Goal: Task Accomplishment & Management: Complete application form

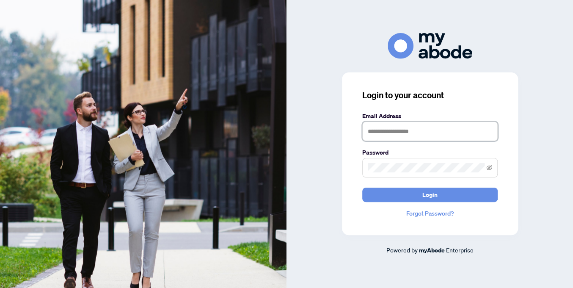
click at [436, 130] on input "text" at bounding box center [429, 130] width 135 height 19
type input "**********"
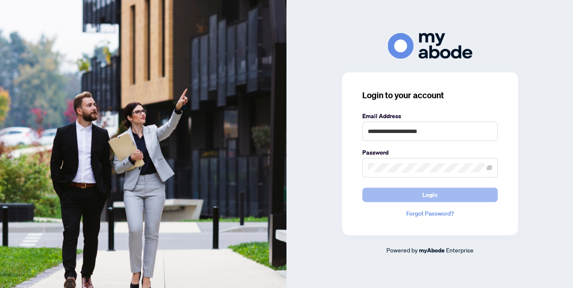
click at [426, 194] on span "Login" at bounding box center [429, 195] width 15 height 14
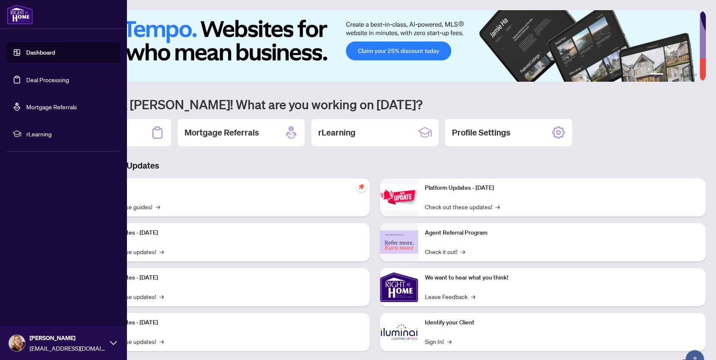
click at [28, 79] on link "Deal Processing" at bounding box center [47, 80] width 43 height 8
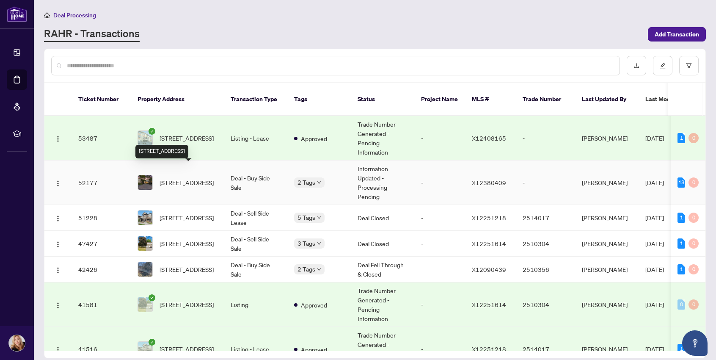
click at [181, 178] on span "[STREET_ADDRESS]" at bounding box center [186, 182] width 54 height 9
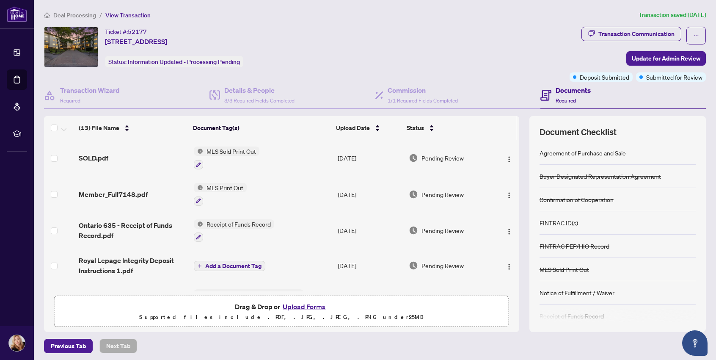
click at [299, 305] on button "Upload Forms" at bounding box center [304, 306] width 48 height 11
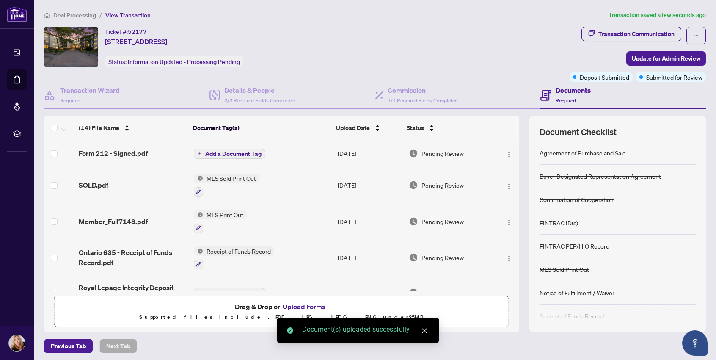
click at [215, 151] on span "Add a Document Tag" at bounding box center [233, 154] width 56 height 6
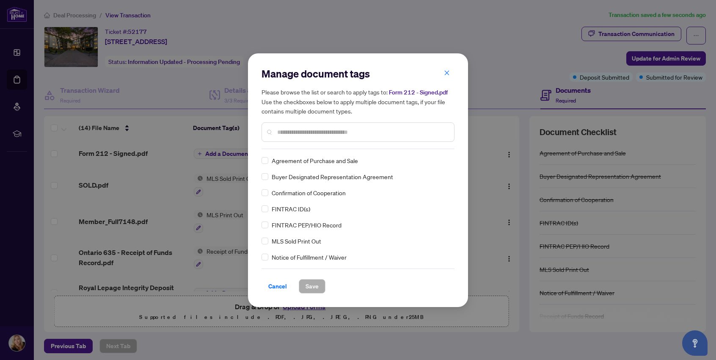
click at [351, 130] on input "text" at bounding box center [362, 131] width 170 height 9
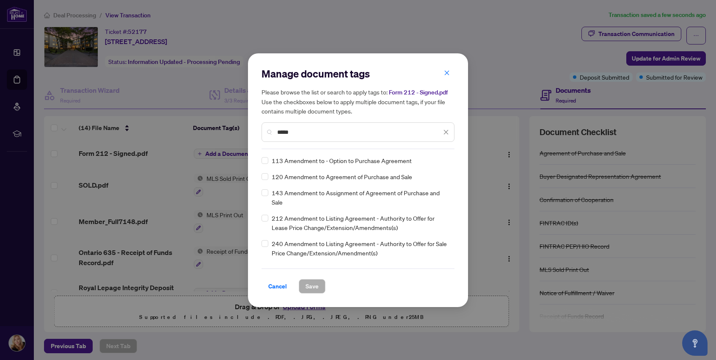
type input "*****"
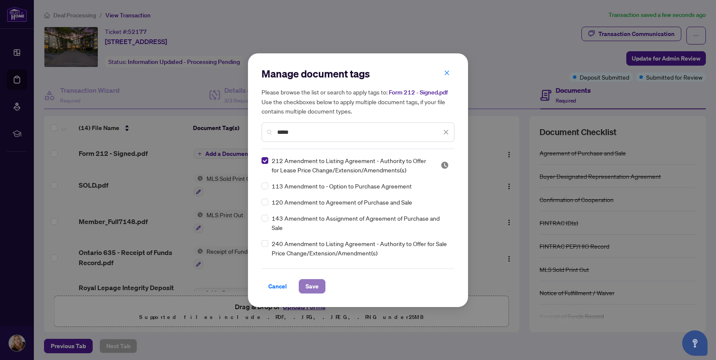
click at [312, 287] on span "Save" at bounding box center [311, 286] width 13 height 14
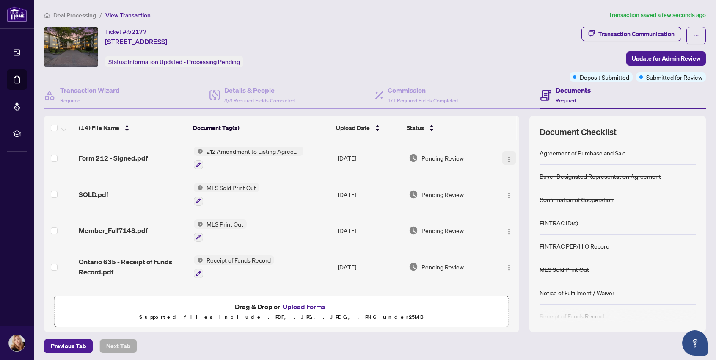
click at [506, 157] on img "button" at bounding box center [509, 159] width 7 height 7
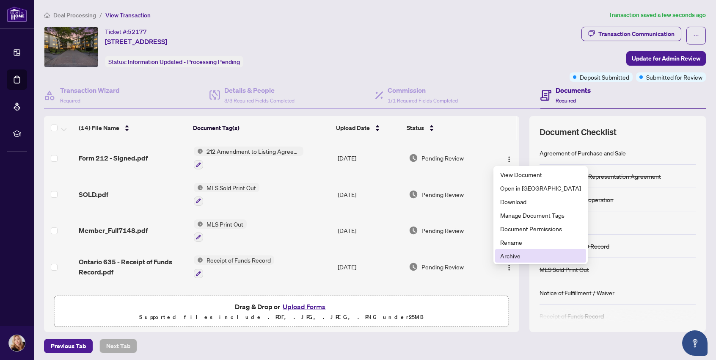
click at [515, 255] on span "Archive" at bounding box center [540, 255] width 81 height 9
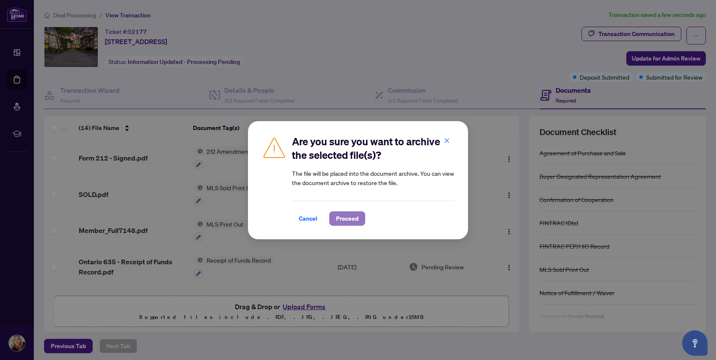
click at [353, 223] on span "Proceed" at bounding box center [347, 219] width 22 height 14
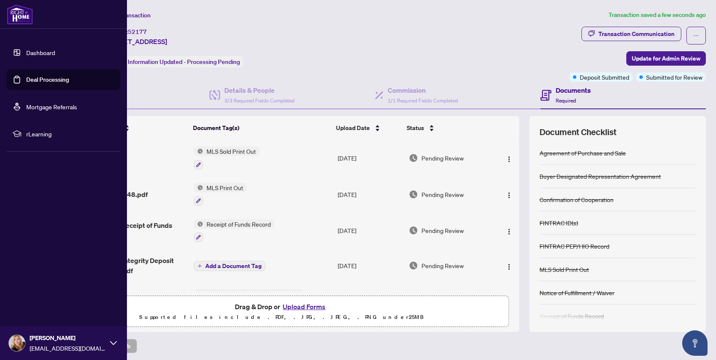
click at [40, 77] on link "Deal Processing" at bounding box center [47, 80] width 43 height 8
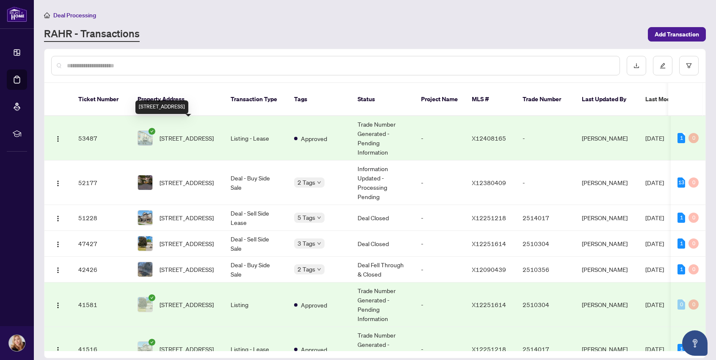
click at [184, 133] on span "[STREET_ADDRESS]" at bounding box center [186, 137] width 54 height 9
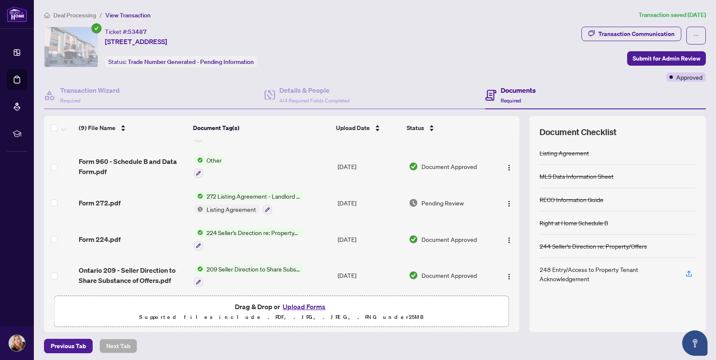
scroll to position [176, 0]
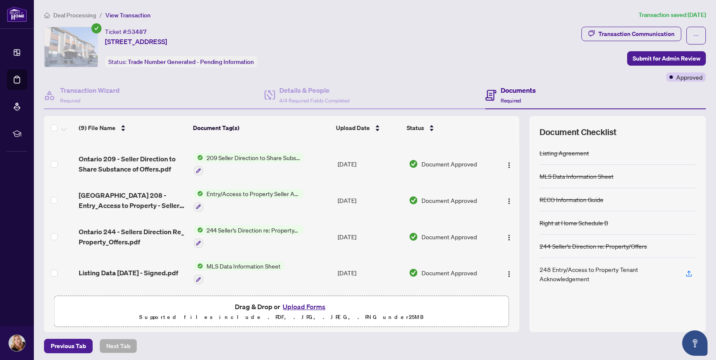
click at [308, 307] on button "Upload Forms" at bounding box center [304, 306] width 48 height 11
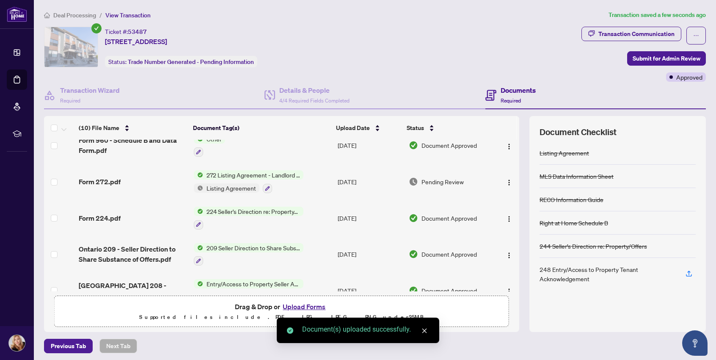
scroll to position [0, 0]
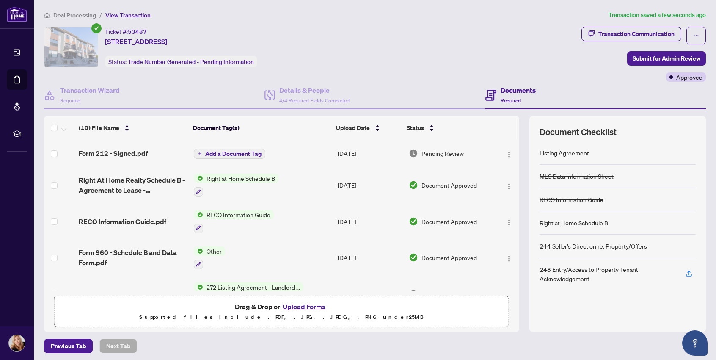
click at [211, 151] on span "Add a Document Tag" at bounding box center [233, 154] width 56 height 6
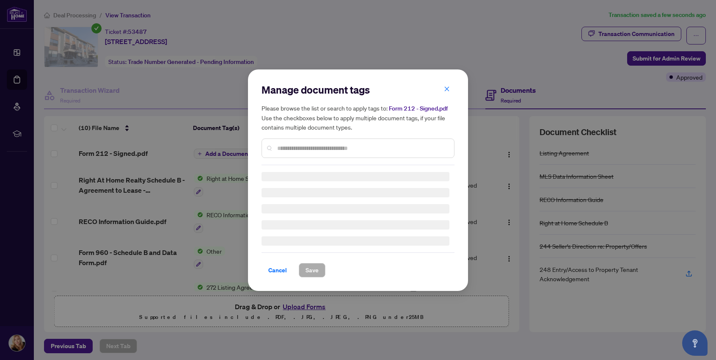
click at [289, 147] on div "Manage document tags Please browse the list or search to apply tags to: Form 21…" at bounding box center [357, 124] width 193 height 82
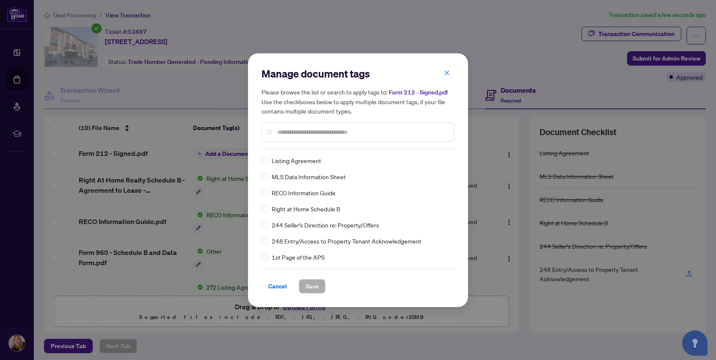
click at [294, 129] on input "text" at bounding box center [362, 131] width 170 height 9
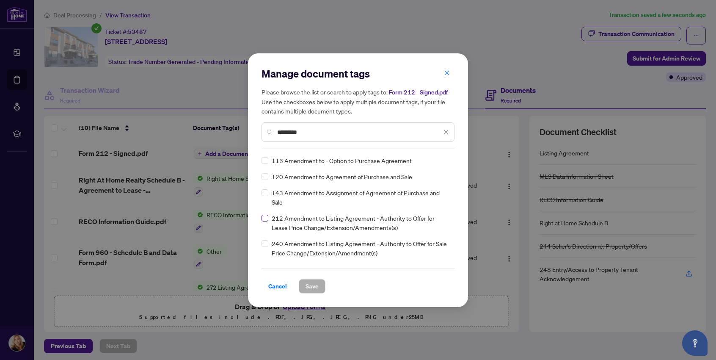
type input "*********"
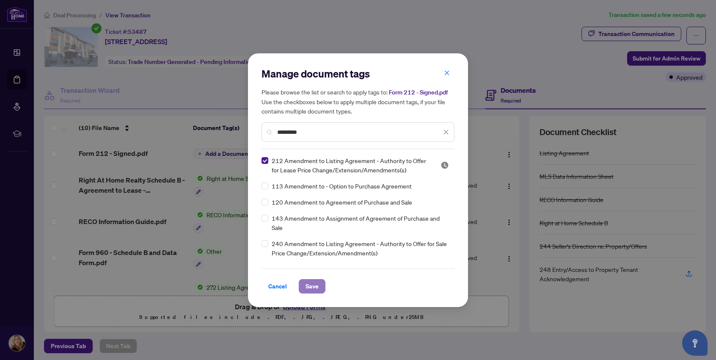
click at [314, 291] on span "Save" at bounding box center [311, 286] width 13 height 14
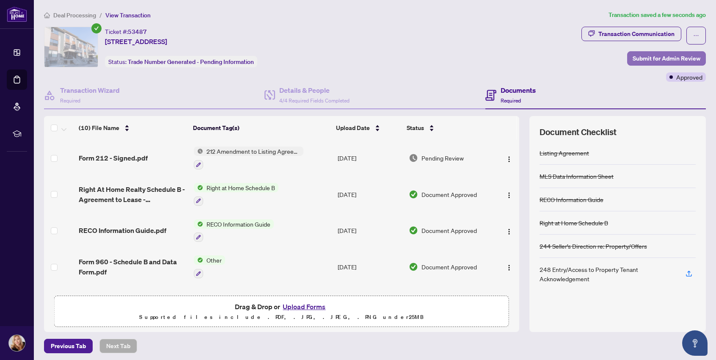
click at [659, 58] on span "Submit for Admin Review" at bounding box center [666, 59] width 68 height 14
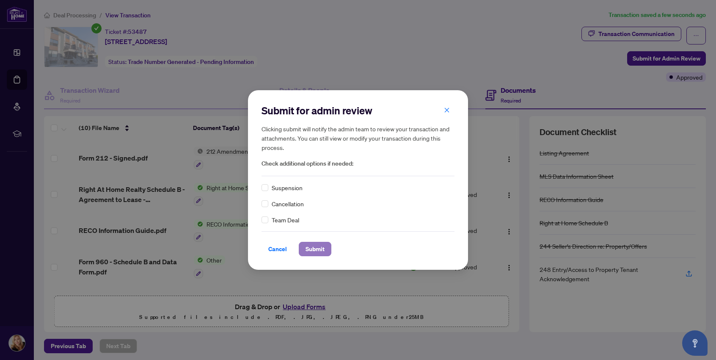
click at [307, 249] on span "Submit" at bounding box center [314, 249] width 19 height 14
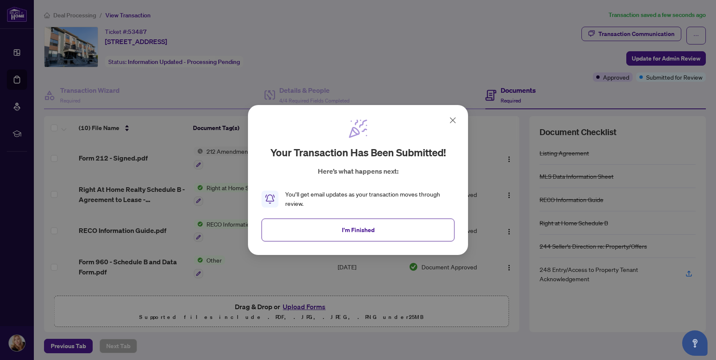
click at [451, 119] on icon at bounding box center [453, 120] width 10 height 10
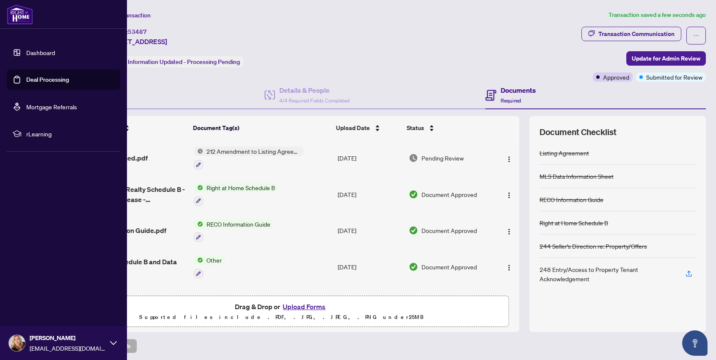
click at [32, 51] on link "Dashboard" at bounding box center [40, 53] width 29 height 8
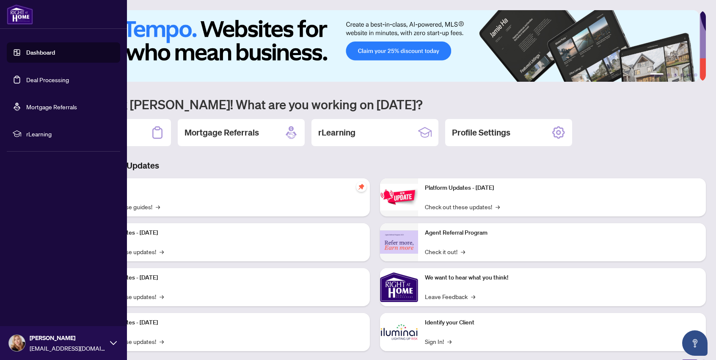
drag, startPoint x: 59, startPoint y: 82, endPoint x: 103, endPoint y: 67, distance: 46.6
click at [59, 82] on link "Deal Processing" at bounding box center [47, 80] width 43 height 8
